Goal: Information Seeking & Learning: Learn about a topic

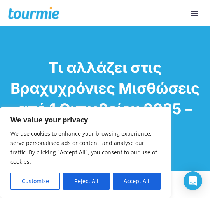
click at [145, 182] on button "Accept All" at bounding box center [137, 181] width 48 height 17
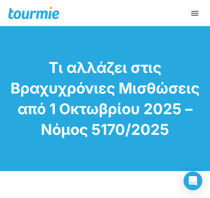
checkbox input "true"
click at [195, 16] on button "Primary Menu" at bounding box center [195, 13] width 14 height 12
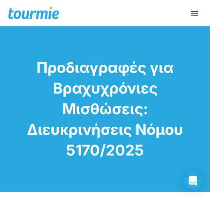
checkbox input "true"
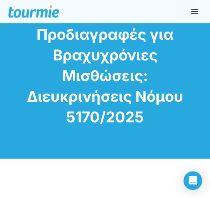
scroll to position [13, 0]
